Goal: Transaction & Acquisition: Purchase product/service

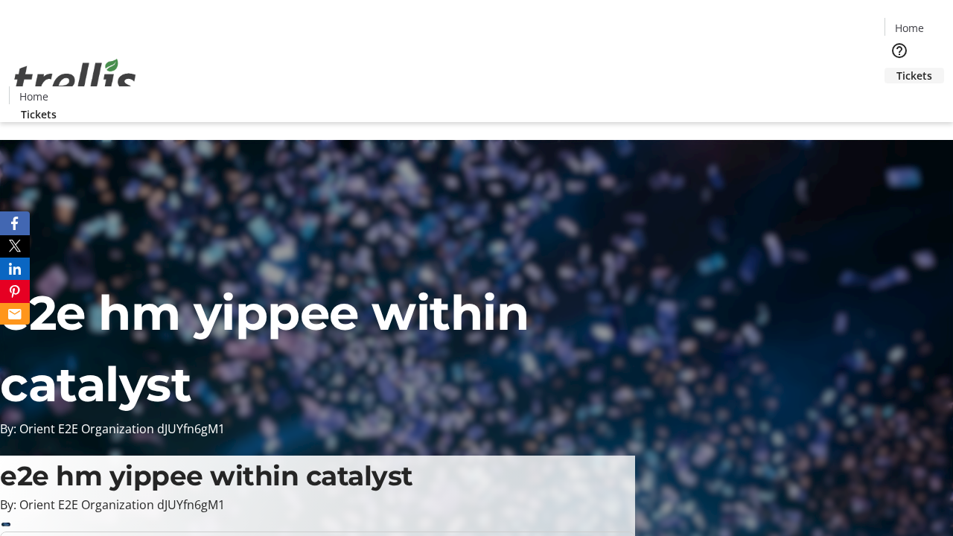
click at [897, 68] on span "Tickets" at bounding box center [915, 76] width 36 height 16
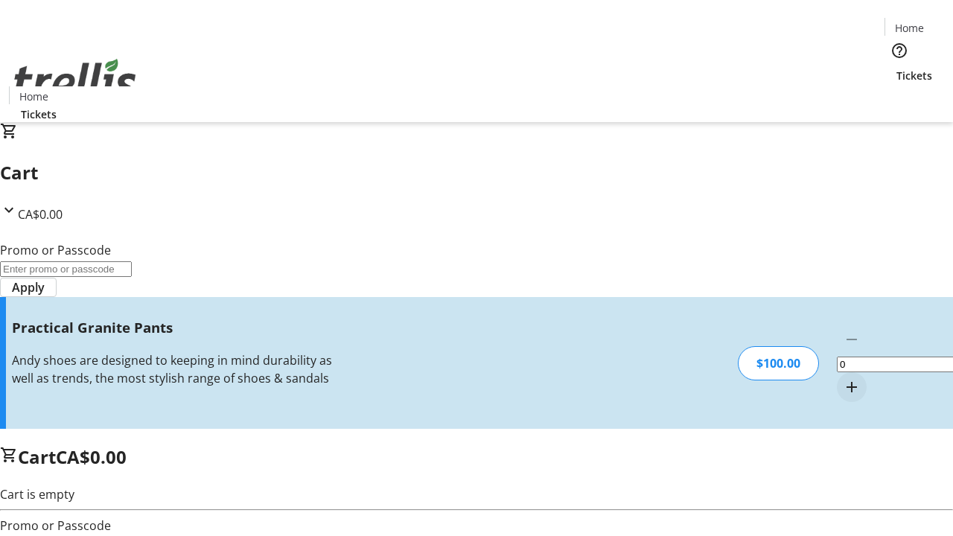
click at [843, 378] on mat-icon "Increment by one" at bounding box center [852, 387] width 18 height 18
type input "1"
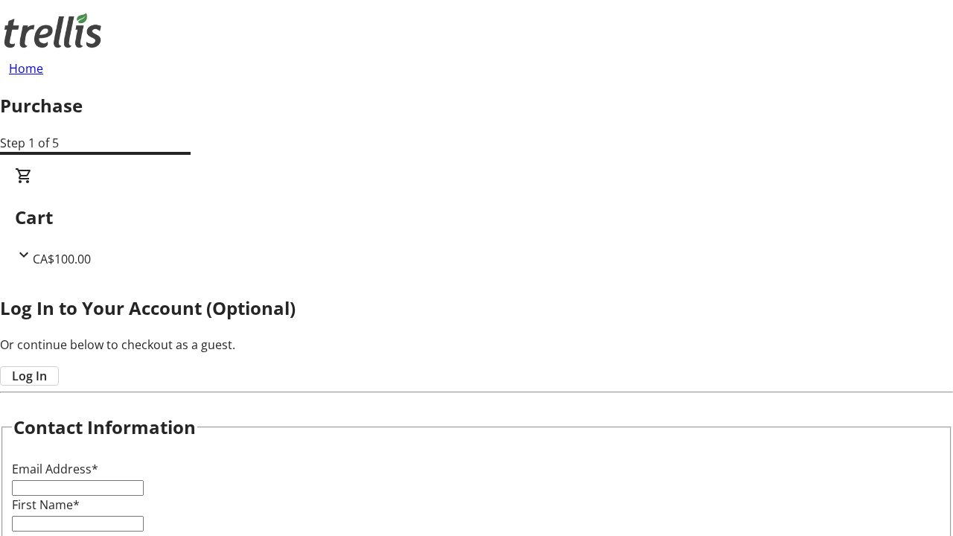
type input "FREE"
type input "[EMAIL_ADDRESS][DOMAIN_NAME]"
type input "Cassie"
type input "[PERSON_NAME]"
